Goal: Navigation & Orientation: Go to known website

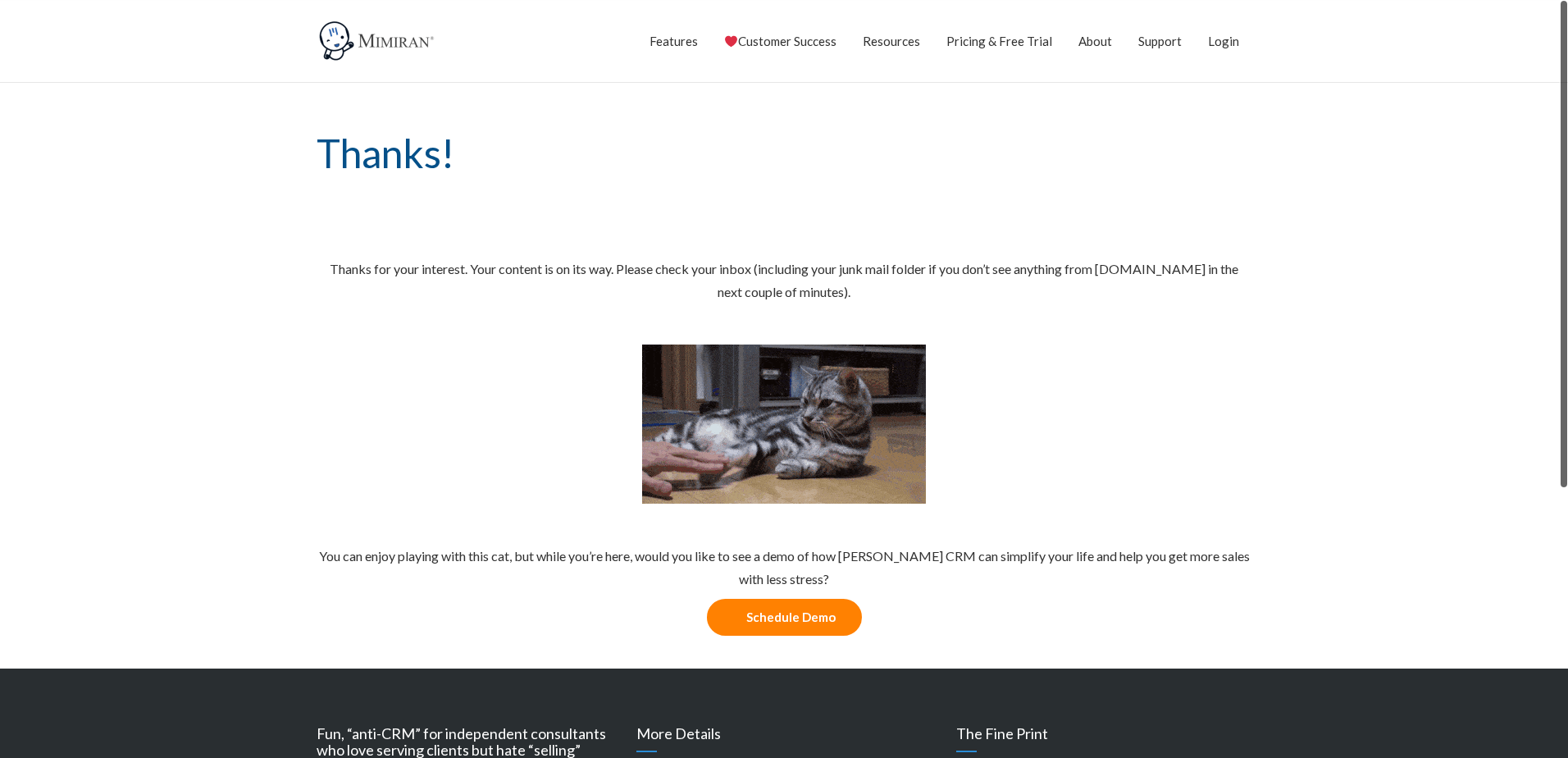
click at [410, 52] on img at bounding box center [378, 40] width 123 height 41
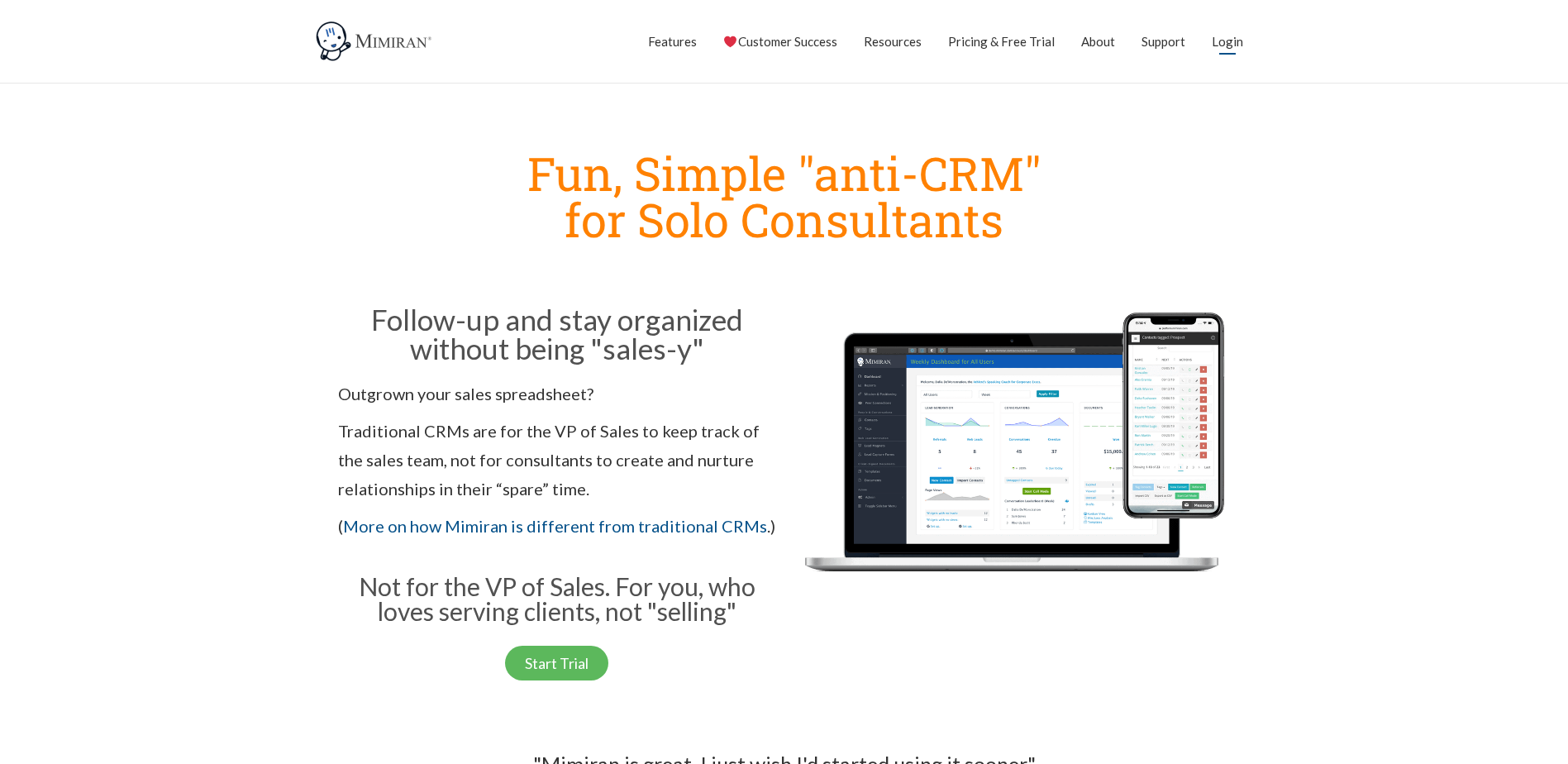
click at [1220, 43] on link "Login" at bounding box center [1227, 41] width 31 height 41
click at [1236, 45] on link "Login" at bounding box center [1227, 41] width 31 height 41
